Goal: Information Seeking & Learning: Learn about a topic

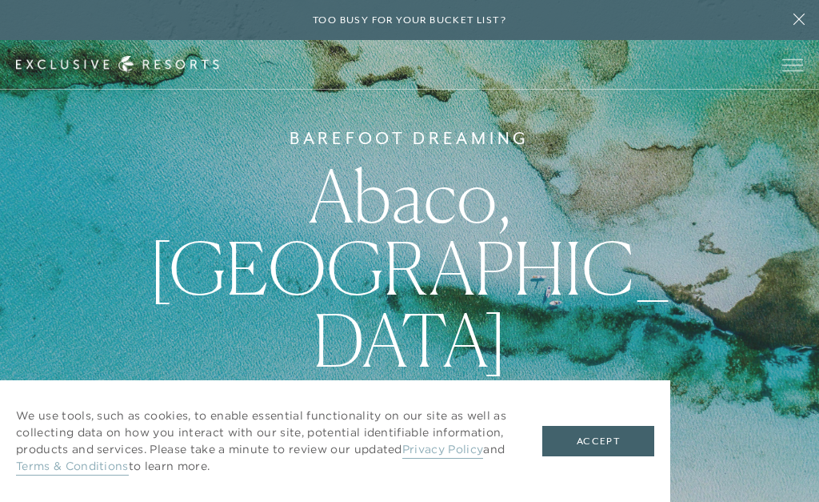
click at [616, 445] on button "Accept" at bounding box center [598, 441] width 112 height 30
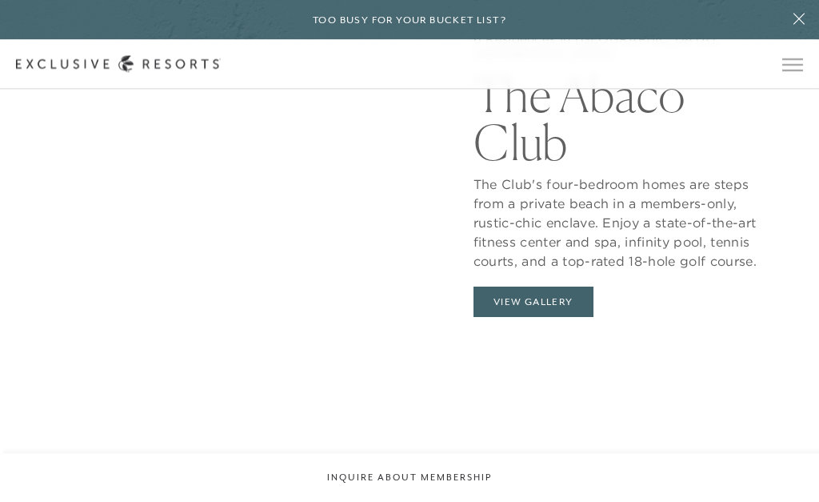
scroll to position [1351, 0]
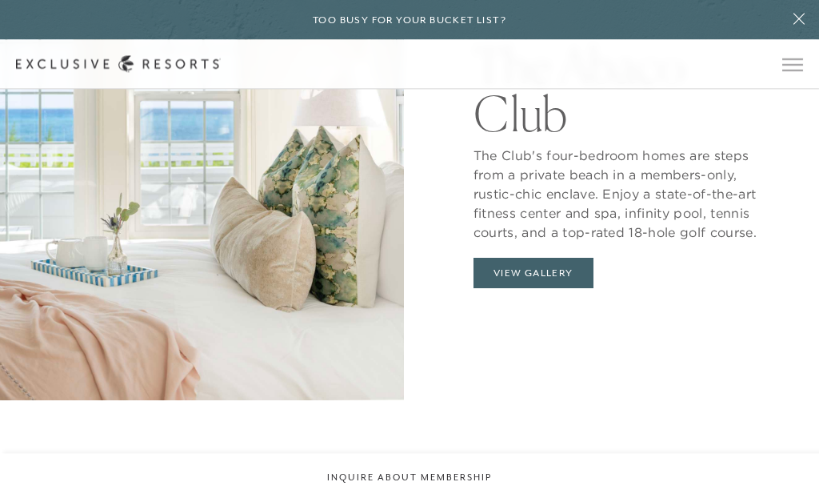
click at [551, 289] on button "View Gallery" at bounding box center [534, 273] width 120 height 30
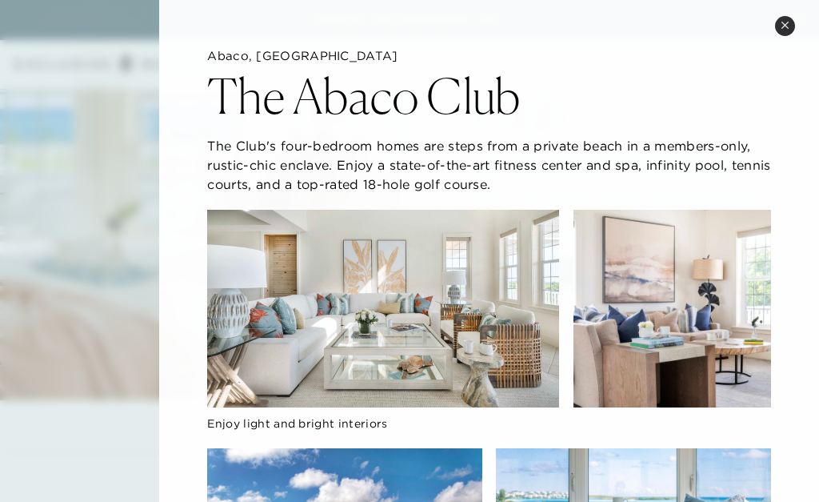
scroll to position [0, 0]
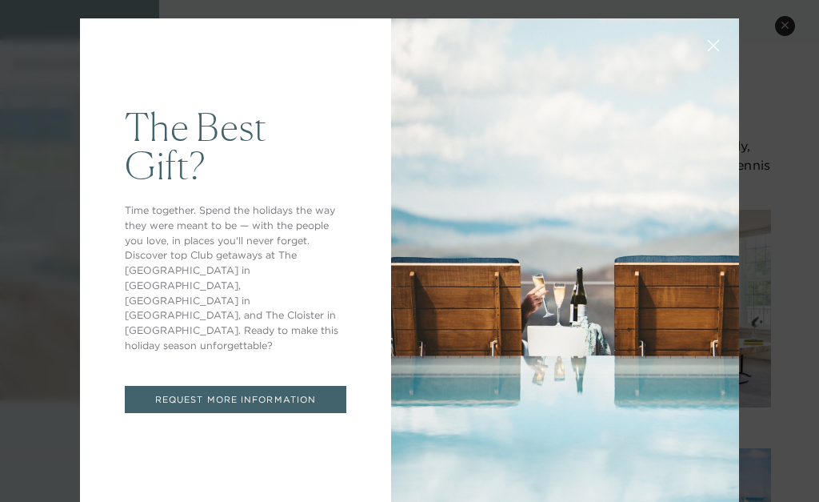
click at [802, 26] on div "The Best Gift? Time together. Spend the holidays the way they were meant to be …" at bounding box center [409, 251] width 819 height 502
click at [720, 63] on button at bounding box center [713, 44] width 38 height 38
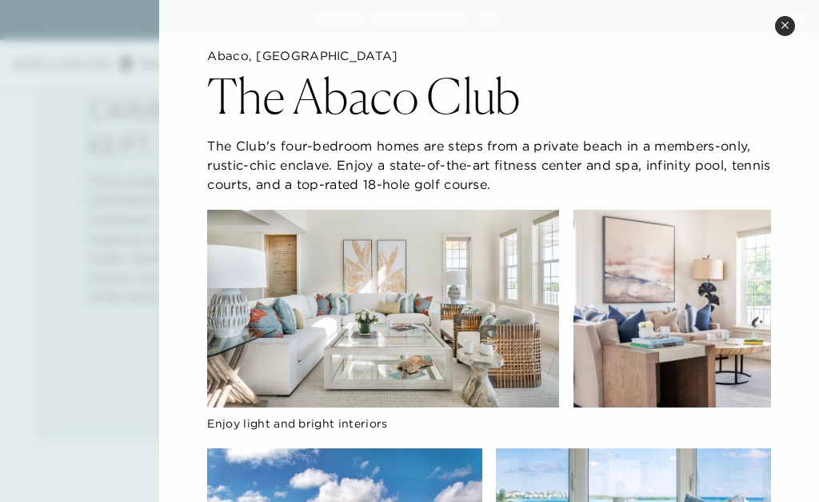
scroll to position [642, 0]
click at [793, 26] on button "Close quickview" at bounding box center [785, 26] width 20 height 20
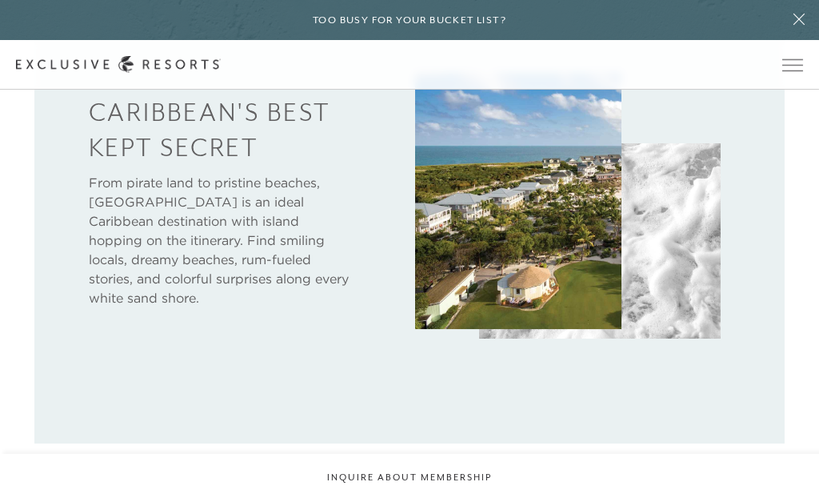
click at [794, 62] on span "Open navigation" at bounding box center [792, 64] width 21 height 11
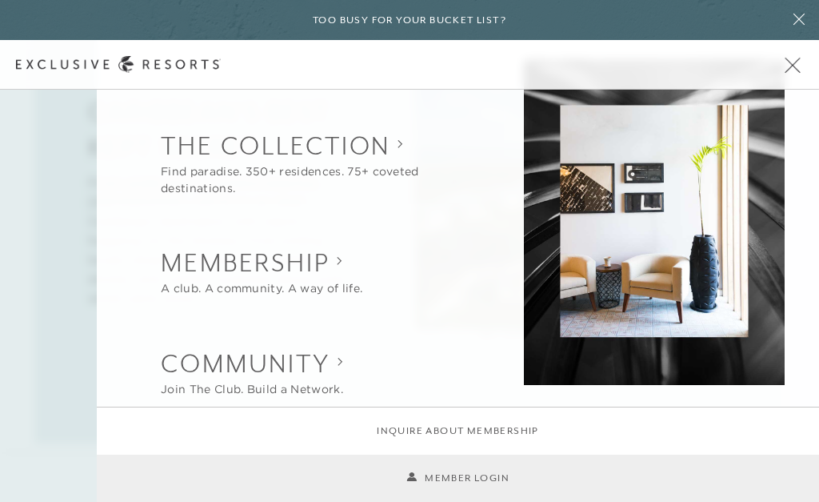
click at [800, 69] on span "Open navigation" at bounding box center [792, 64] width 21 height 11
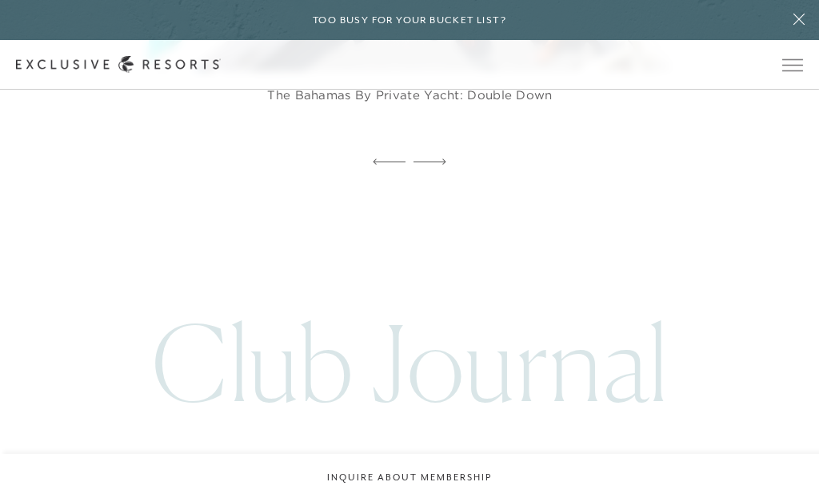
scroll to position [2904, 0]
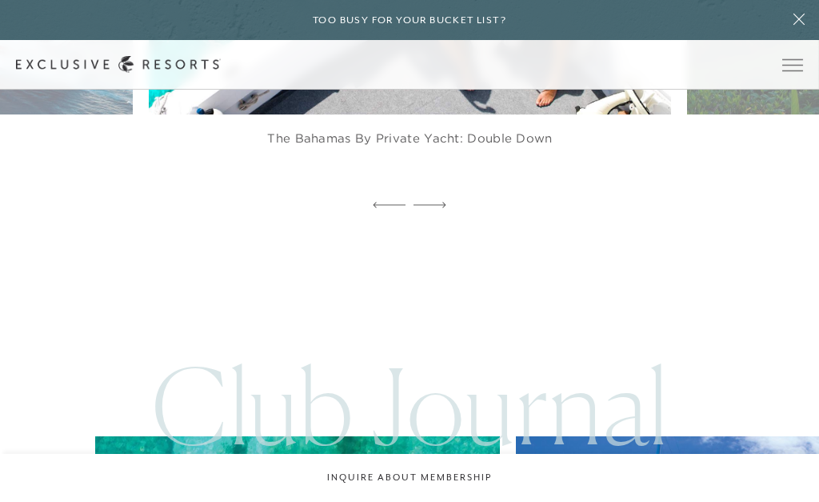
click at [793, 69] on span "Open navigation" at bounding box center [792, 64] width 21 height 11
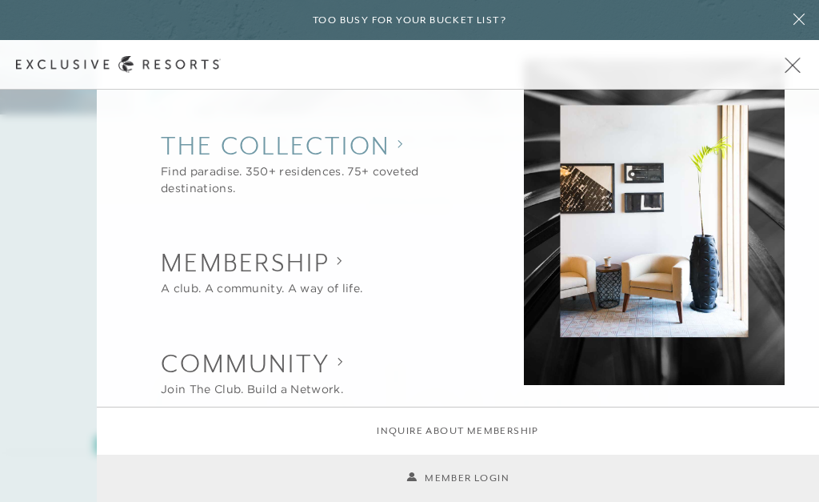
click at [361, 161] on collection "The Collection" at bounding box center [317, 145] width 313 height 35
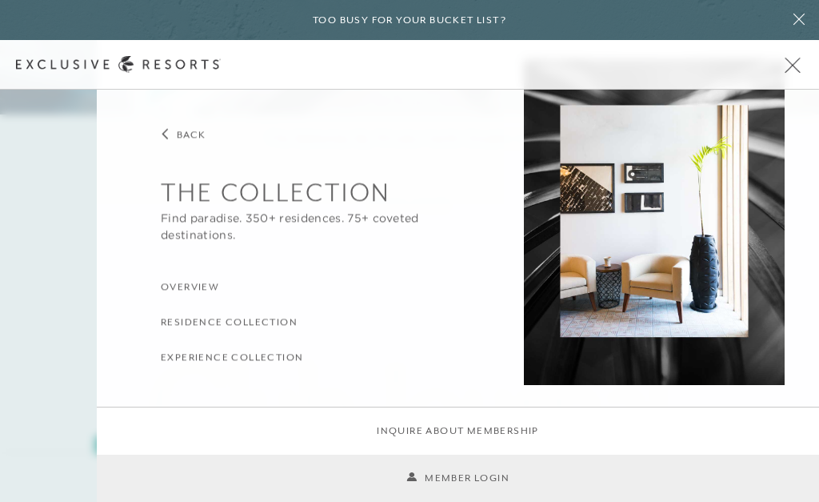
click at [307, 351] on li "Experience Collection" at bounding box center [317, 355] width 313 height 19
click at [263, 362] on h3 "Experience Collection" at bounding box center [232, 357] width 142 height 15
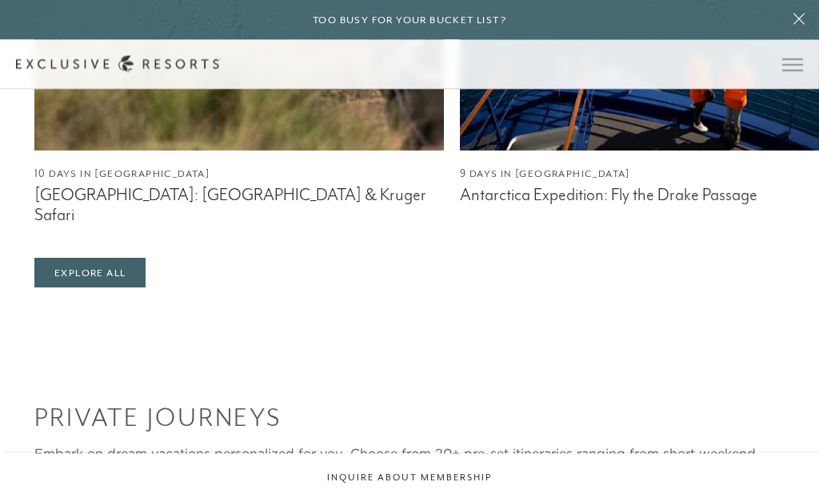
scroll to position [1223, 0]
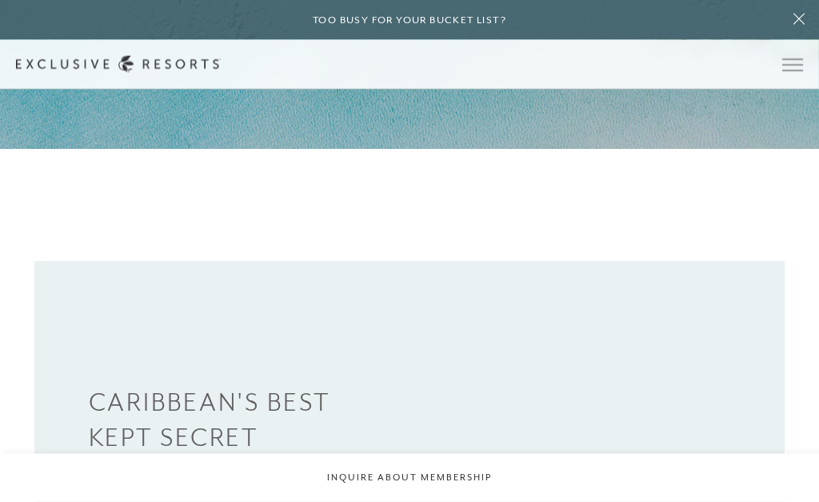
scroll to position [338, 0]
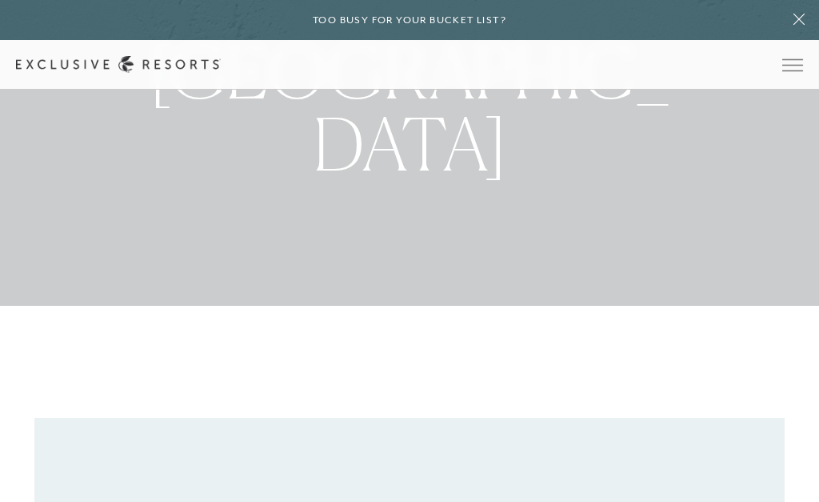
scroll to position [186, 0]
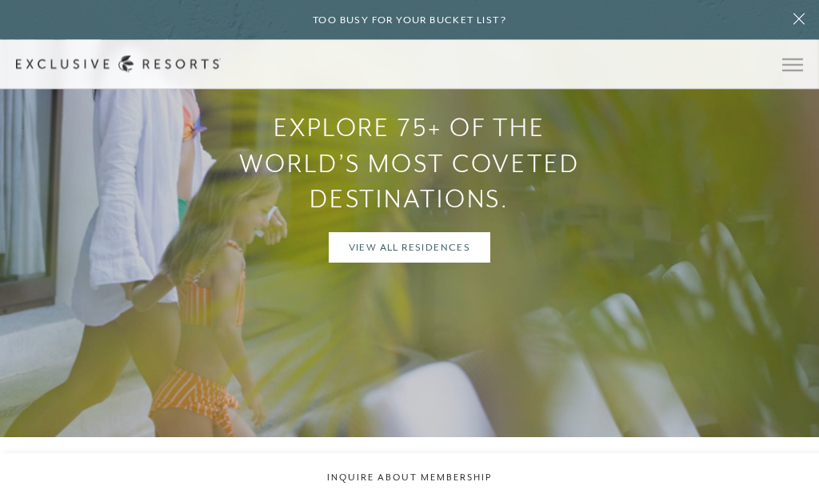
scroll to position [1810, 0]
